Goal: Task Accomplishment & Management: Manage account settings

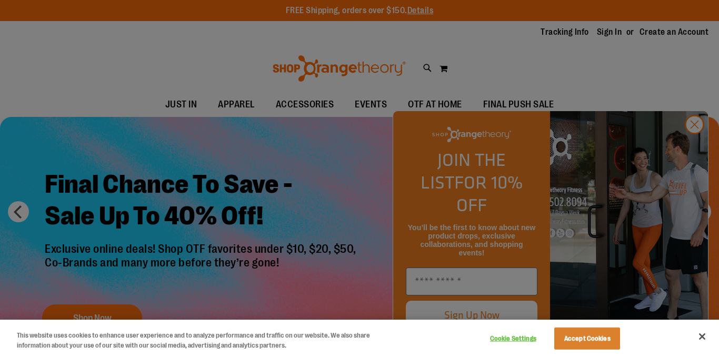
click at [618, 29] on div at bounding box center [359, 178] width 719 height 356
click at [699, 148] on div at bounding box center [359, 178] width 719 height 356
click at [691, 149] on div at bounding box center [359, 178] width 719 height 356
click at [699, 335] on button "Close" at bounding box center [701, 336] width 23 height 23
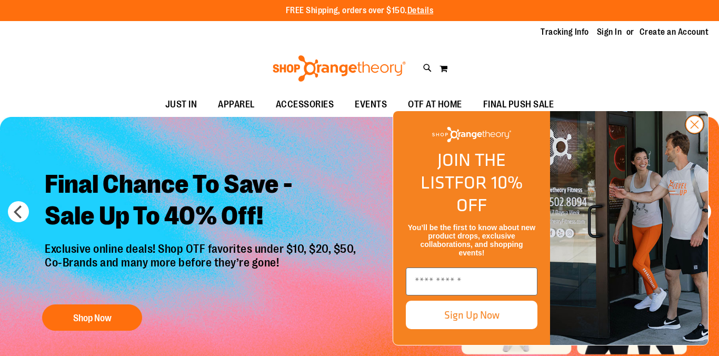
click at [689, 133] on circle "Close dialog" at bounding box center [694, 124] width 17 height 17
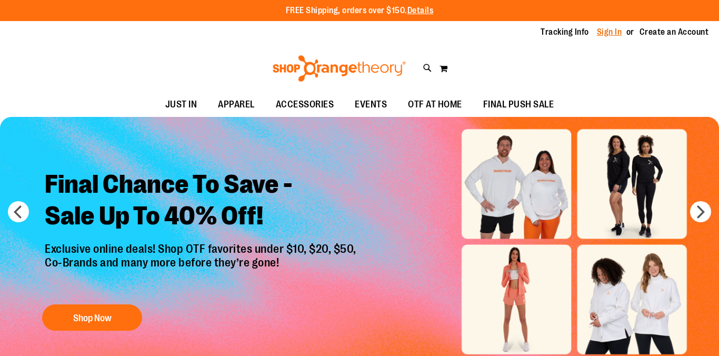
click at [608, 36] on link "Sign In" at bounding box center [609, 32] width 25 height 12
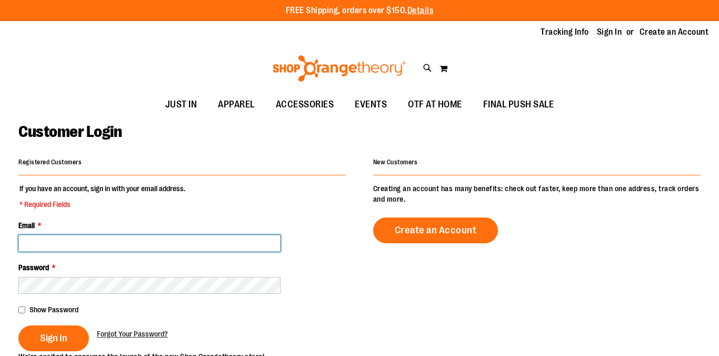
click at [119, 241] on input "Email *" at bounding box center [149, 243] width 262 height 17
type input "**********"
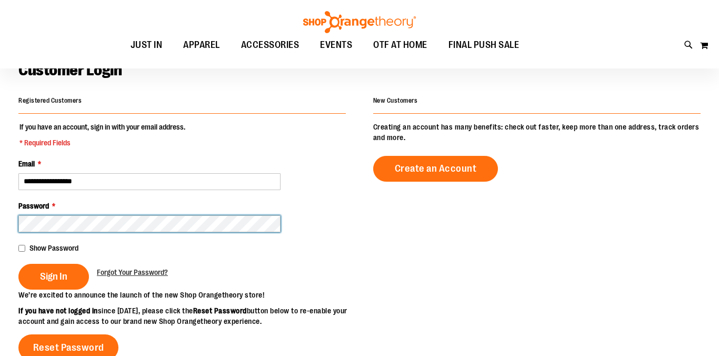
scroll to position [65, 0]
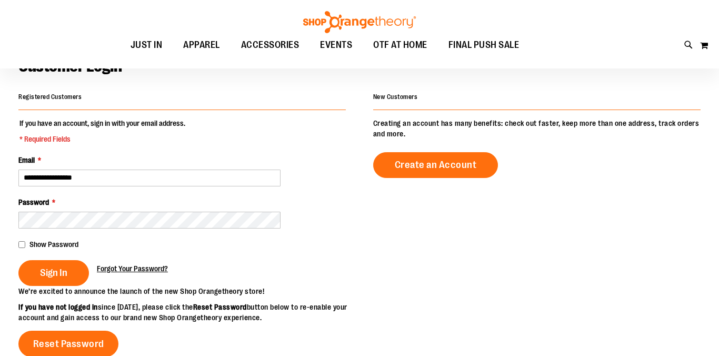
click at [109, 267] on span "Forgot Your Password?" at bounding box center [132, 268] width 71 height 8
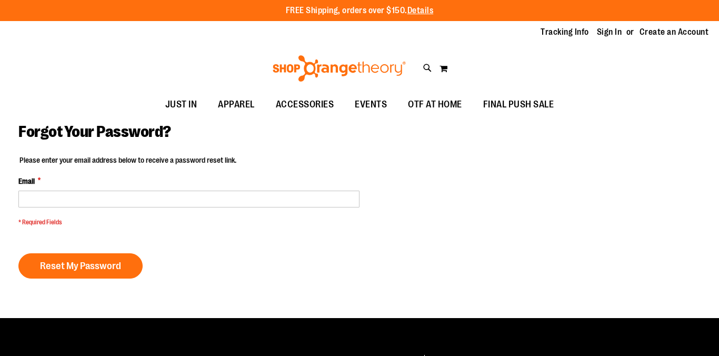
type input "**********"
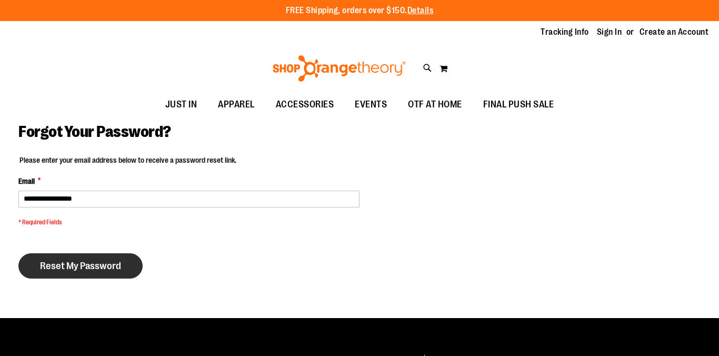
click at [98, 258] on button "Reset My Password" at bounding box center [80, 265] width 124 height 25
